Goal: Information Seeking & Learning: Learn about a topic

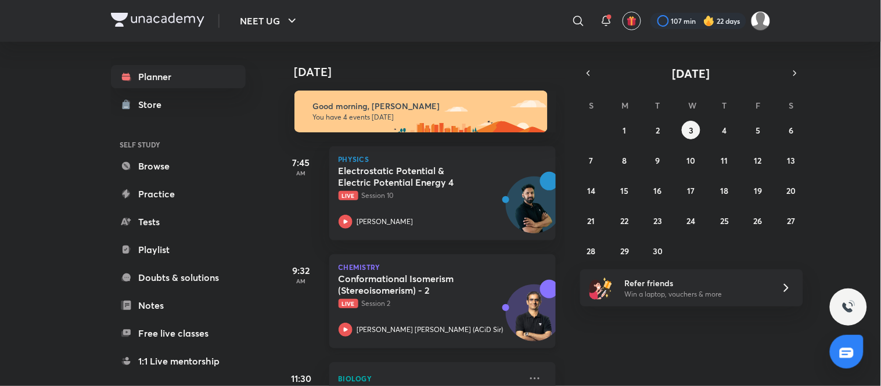
click at [426, 286] on h5 "Conformational Isomerism (Stereoisomerism) - 2" at bounding box center [411, 284] width 145 height 23
click at [439, 76] on icon "button" at bounding box center [588, 73] width 9 height 10
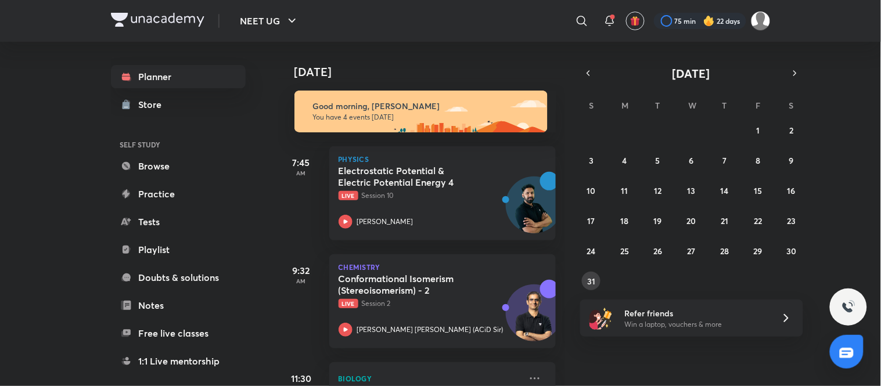
click at [439, 277] on abbr "31" at bounding box center [591, 281] width 8 height 11
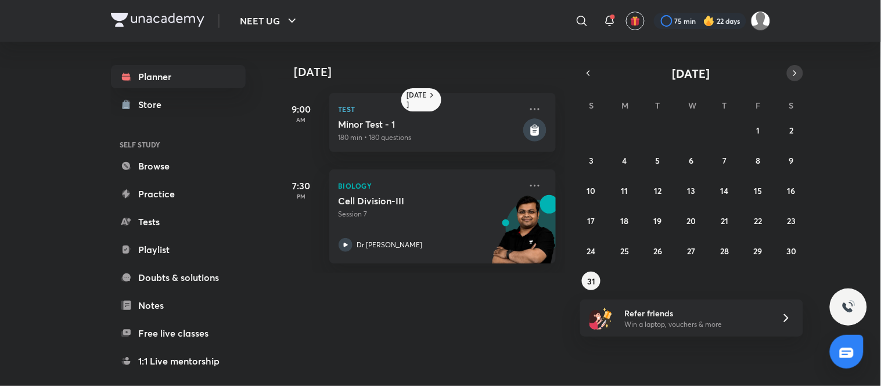
click at [439, 74] on icon "button" at bounding box center [795, 73] width 9 height 10
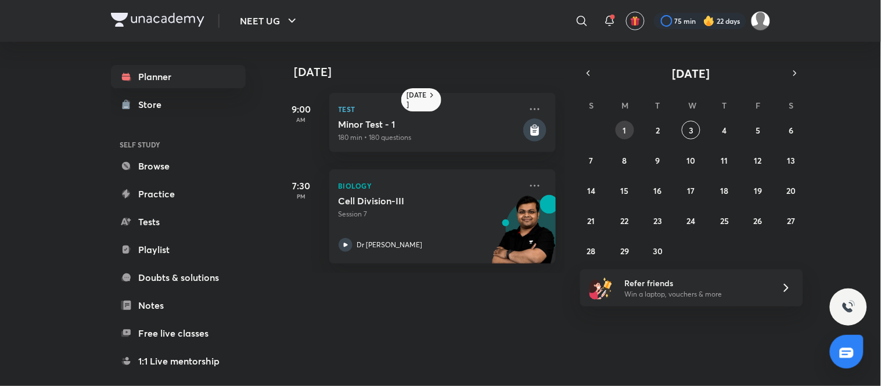
click at [439, 124] on button "1" at bounding box center [625, 130] width 19 height 19
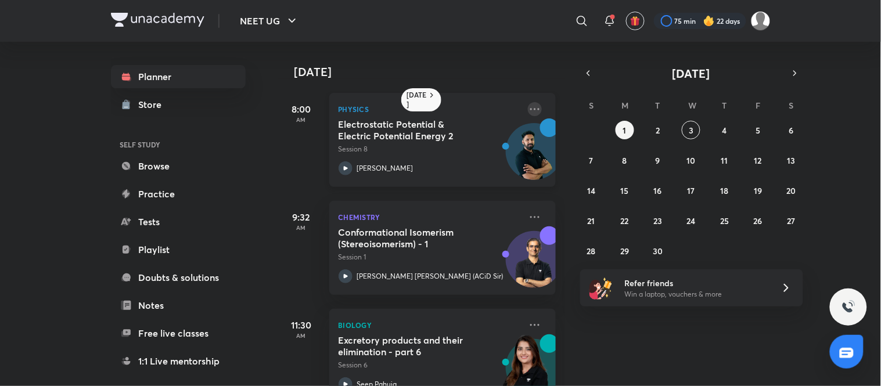
click at [439, 107] on icon at bounding box center [535, 109] width 14 height 14
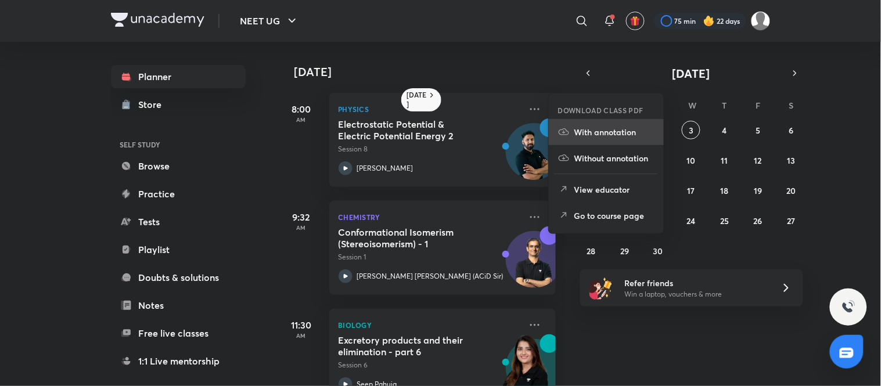
click at [439, 124] on li "With annotation" at bounding box center [606, 132] width 115 height 26
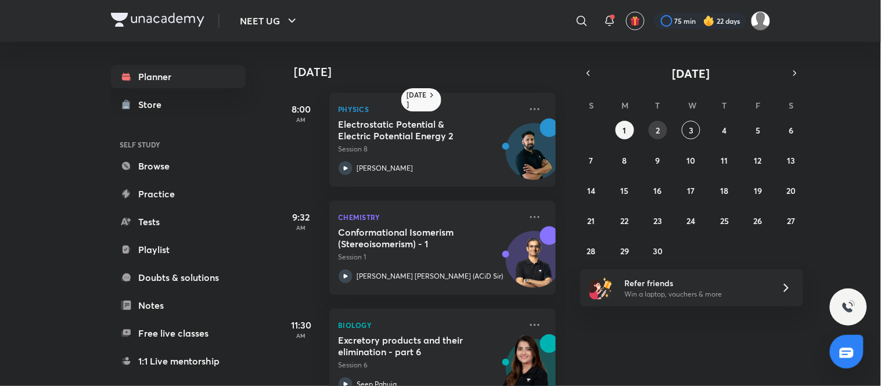
click at [439, 126] on button "2" at bounding box center [658, 130] width 19 height 19
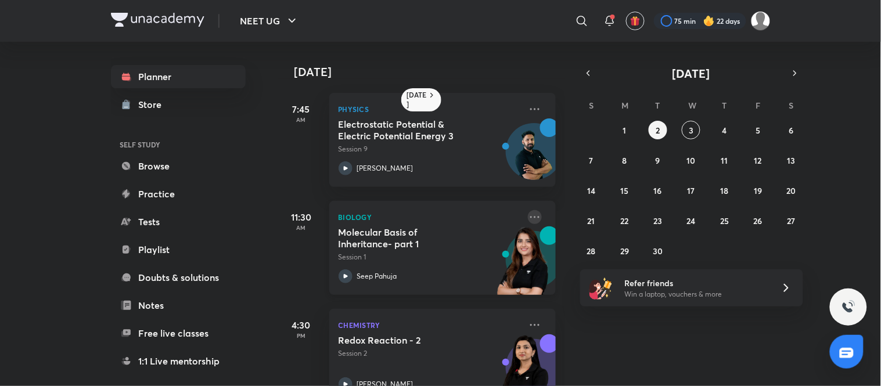
click at [439, 212] on icon at bounding box center [535, 217] width 14 height 14
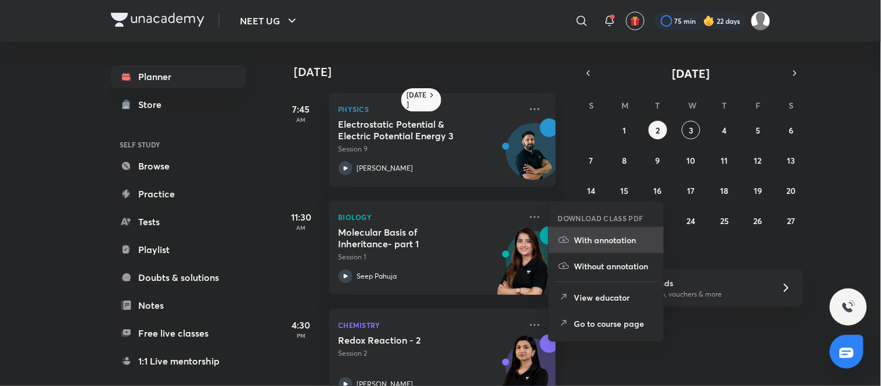
click at [439, 235] on li "With annotation" at bounding box center [606, 240] width 115 height 26
